Goal: Use online tool/utility: Utilize a website feature to perform a specific function

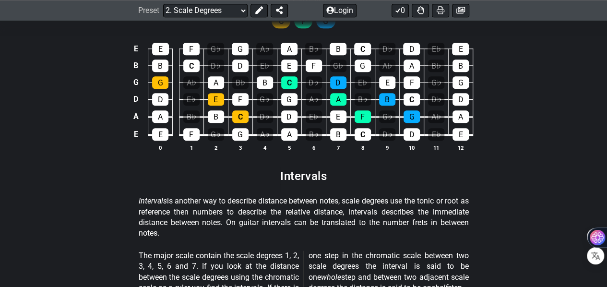
scroll to position [2256, 0]
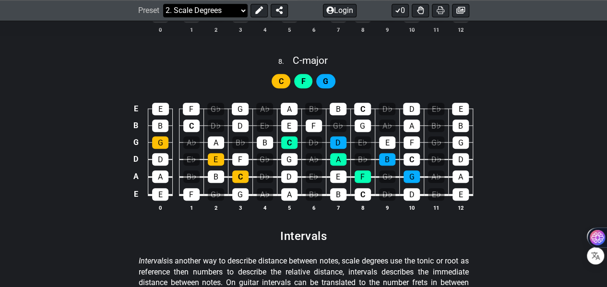
click at [244, 11] on select "Welcome to #fretflip! Initial Preset Custom Preset Minor Pentatonic Major Penta…" at bounding box center [205, 10] width 85 height 13
click at [164, 17] on select "Welcome to #fretflip! Initial Preset Custom Preset Minor Pentatonic Major Penta…" at bounding box center [205, 10] width 85 height 13
select select "/minor-pentatonic"
select select "C"
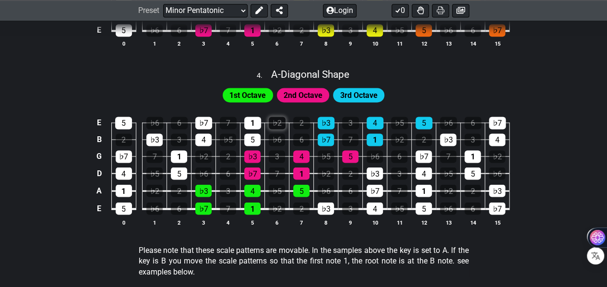
scroll to position [697, 0]
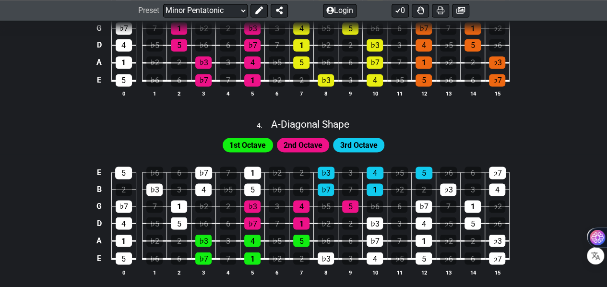
drag, startPoint x: 545, startPoint y: 0, endPoint x: 57, endPoint y: 82, distance: 494.6
click at [52, 86] on div "E 5 ♭6 6 ♭7 7 1 ♭2 2 ♭3 3 4 ♭5 5 ♭6 6 ♭7 B 2 ♭3 3 4 ♭5 5 ♭6 6 ♭7 7 1 ♭2 2 ♭3 3 …" at bounding box center [303, 43] width 607 height 135
click at [261, 7] on icon at bounding box center [259, 11] width 8 height 8
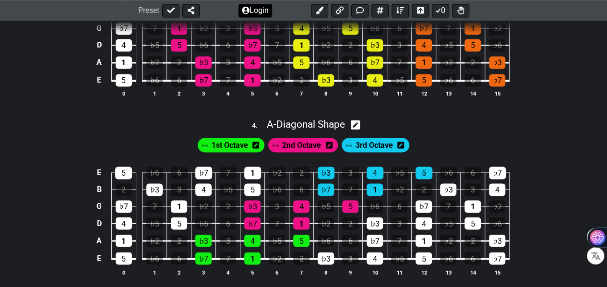
click at [262, 9] on button "Login" at bounding box center [256, 10] width 34 height 13
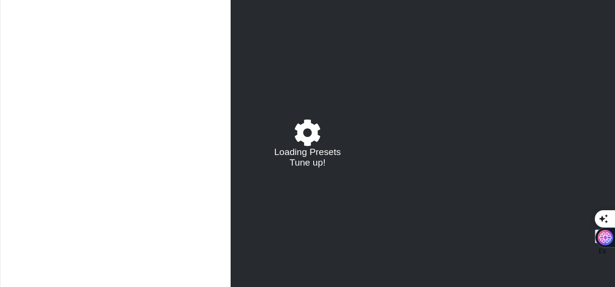
select select "/minor-pentatonic"
select select "C"
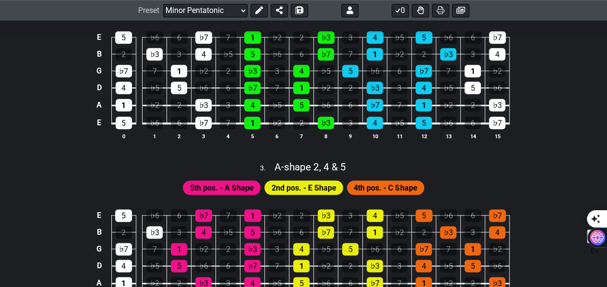
scroll to position [480, 0]
